Goal: Task Accomplishment & Management: Complete application form

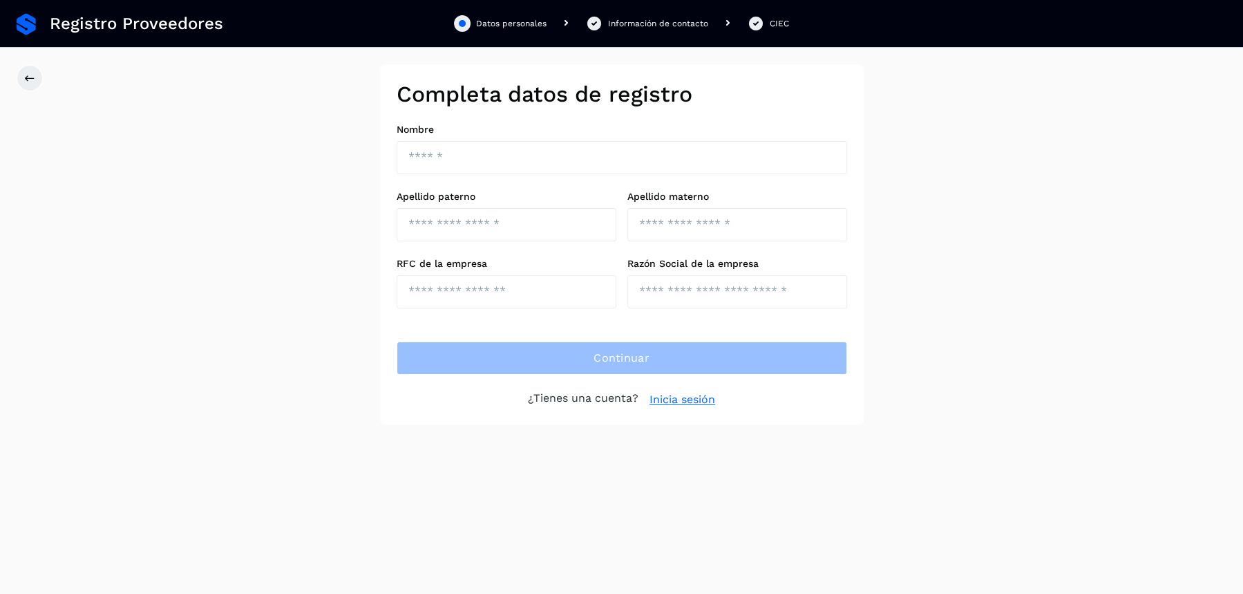
click at [675, 401] on link "Inicia sesión" at bounding box center [683, 399] width 66 height 17
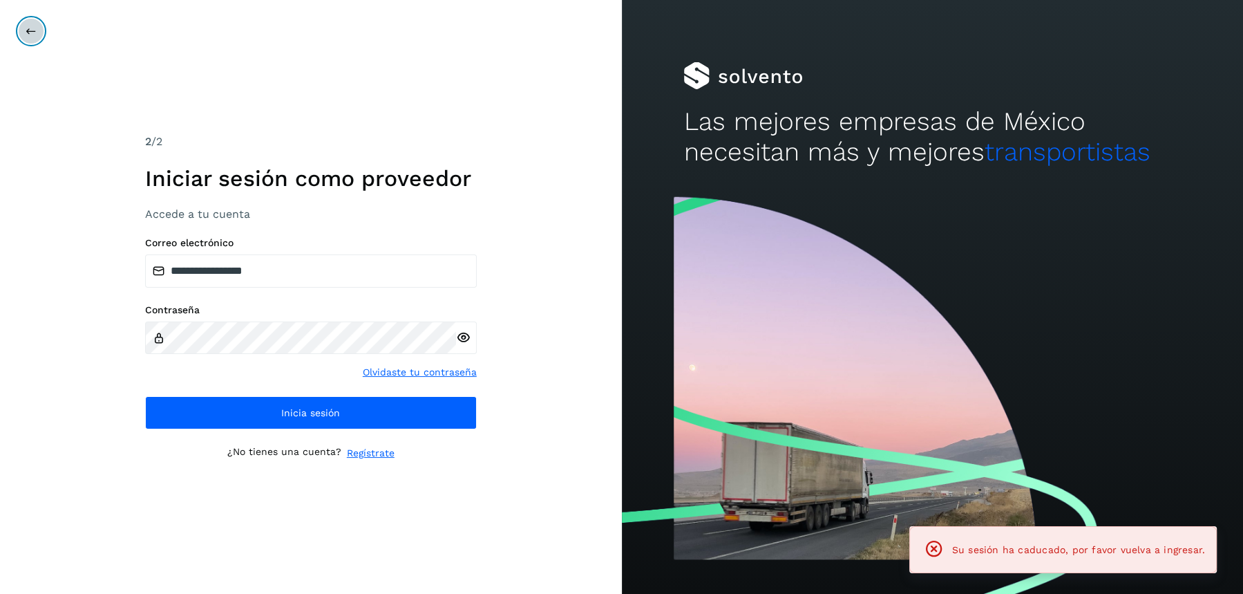
click at [30, 36] on button at bounding box center [31, 31] width 26 height 26
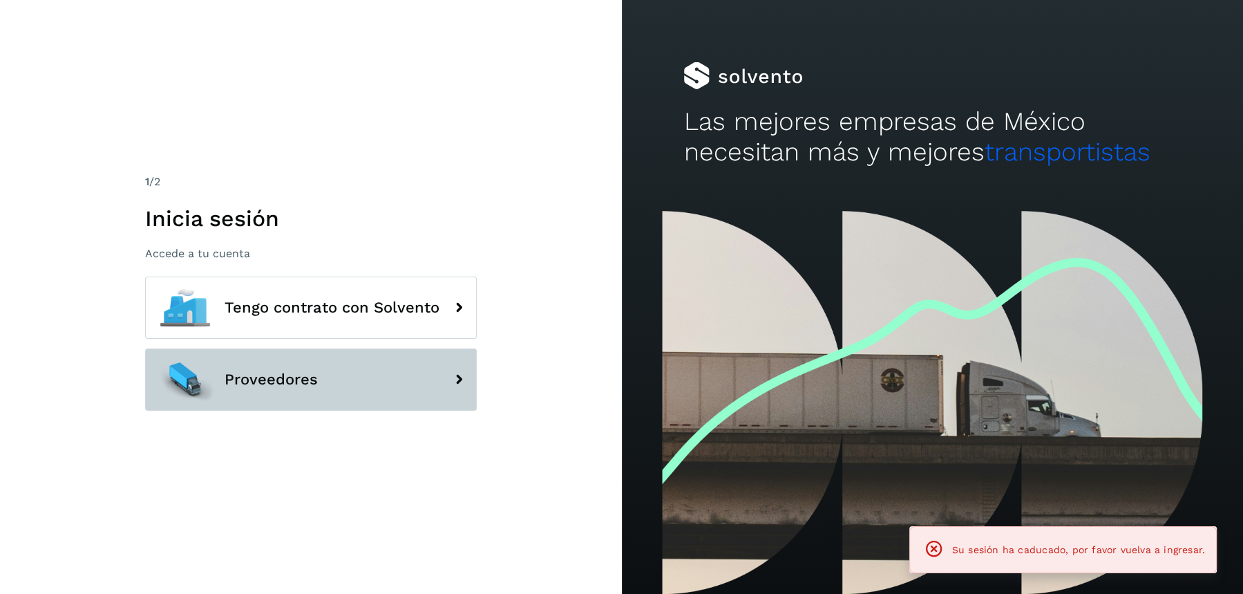
click at [333, 376] on button "Proveedores" at bounding box center [311, 379] width 332 height 62
